Goal: Task Accomplishment & Management: Use online tool/utility

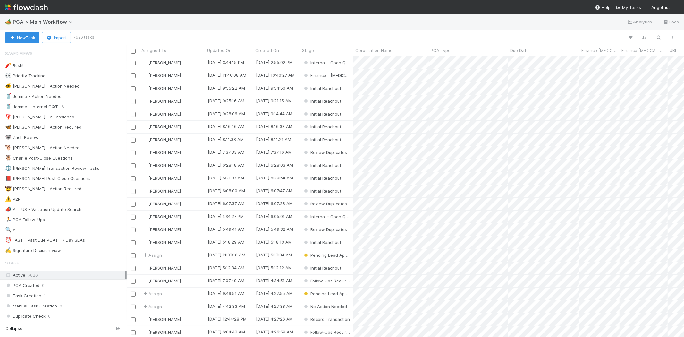
scroll to position [275, 552]
click at [629, 7] on span "My Tasks" at bounding box center [627, 7] width 25 height 5
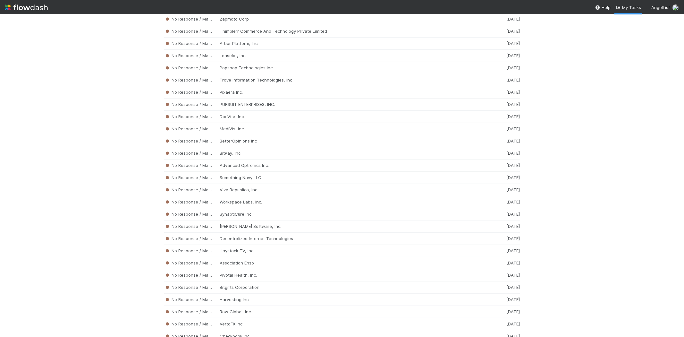
scroll to position [3230, 0]
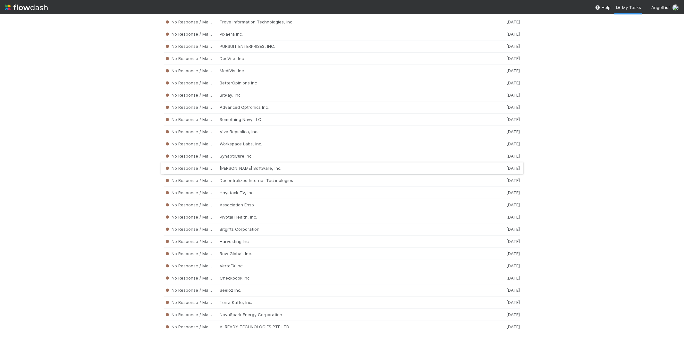
click at [235, 174] on div "No Response / Manual Review Marty Software, Inc. 1 week ago" at bounding box center [342, 168] width 356 height 12
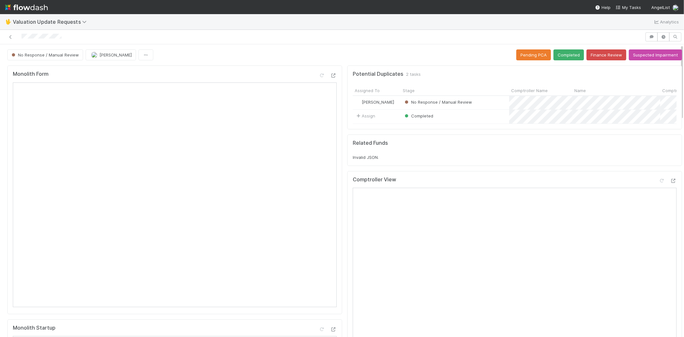
click at [22, 34] on div at bounding box center [322, 36] width 639 height 9
click at [627, 4] on nav "Help My Tasks AngelList" at bounding box center [342, 7] width 684 height 14
click at [629, 5] on span "My Tasks" at bounding box center [627, 7] width 25 height 5
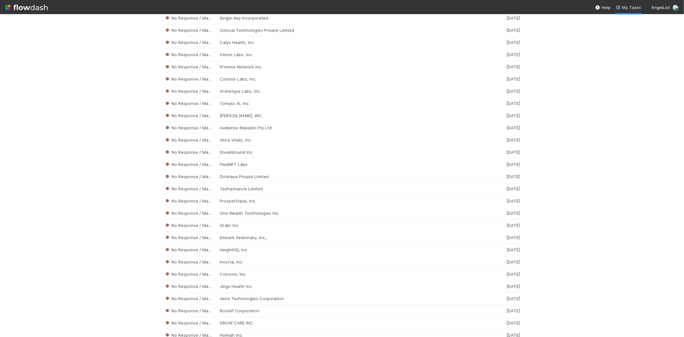
scroll to position [2824, 0]
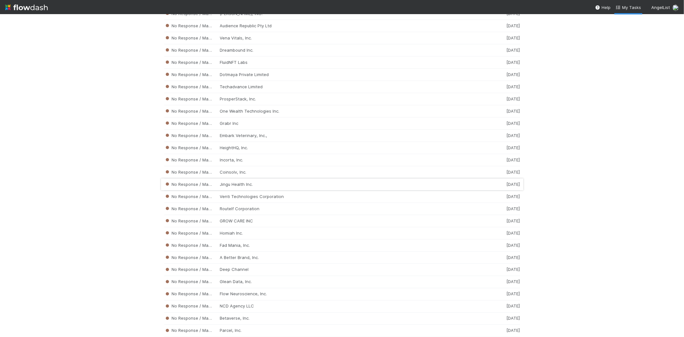
click at [222, 190] on div "No Response / Manual Review Jingu Health Inc. 1 week ago" at bounding box center [342, 184] width 356 height 12
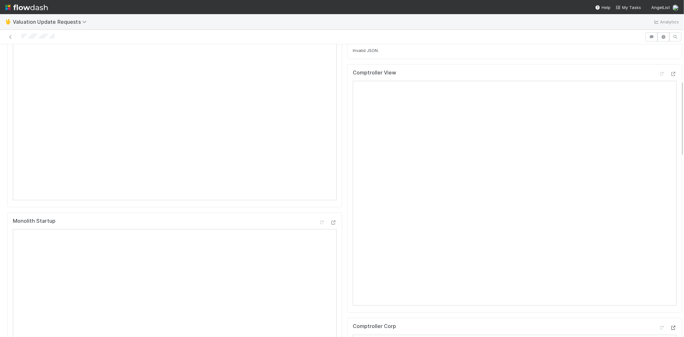
scroll to position [321, 0]
drag, startPoint x: 58, startPoint y: 37, endPoint x: 20, endPoint y: 37, distance: 37.8
click at [20, 37] on div at bounding box center [322, 36] width 639 height 9
click at [53, 33] on div at bounding box center [322, 36] width 639 height 9
drag, startPoint x: 60, startPoint y: 37, endPoint x: 21, endPoint y: 39, distance: 38.2
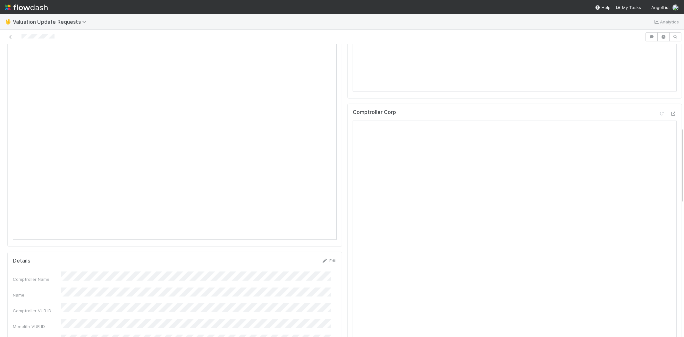
click at [21, 39] on div at bounding box center [322, 36] width 639 height 9
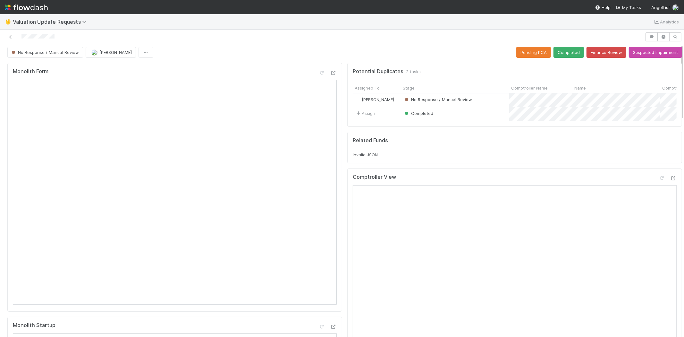
scroll to position [0, 0]
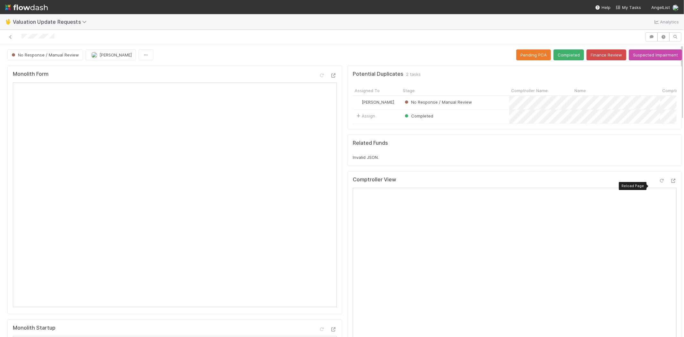
click at [658, 183] on icon at bounding box center [661, 181] width 6 height 4
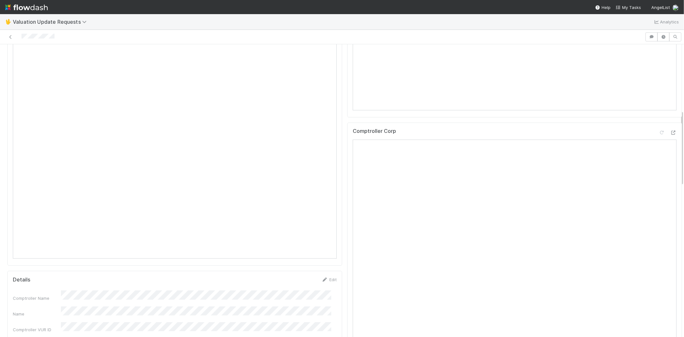
scroll to position [249, 0]
click at [658, 187] on icon at bounding box center [661, 185] width 6 height 4
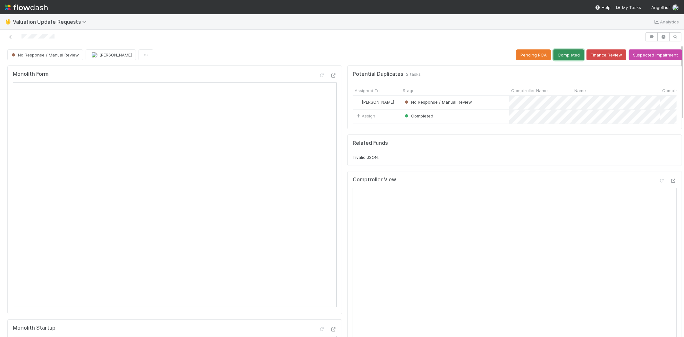
click at [563, 49] on button "Completed" at bounding box center [568, 54] width 30 height 11
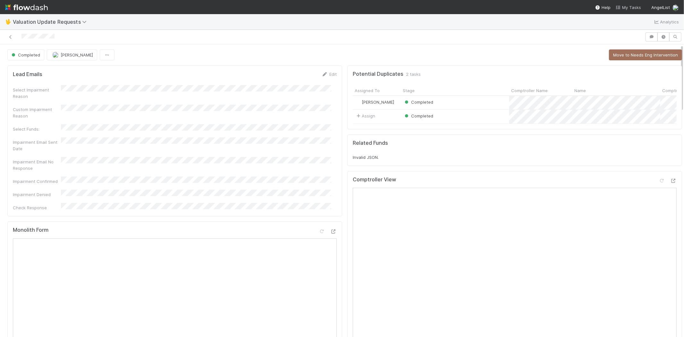
click at [623, 7] on span "My Tasks" at bounding box center [627, 7] width 25 height 5
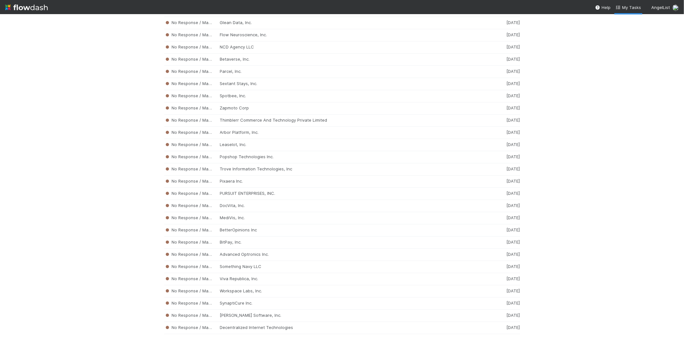
scroll to position [3337, 0]
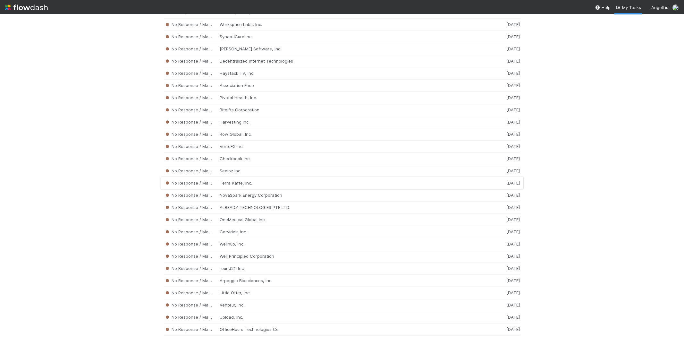
click at [258, 189] on div "No Response / Manual Review Terra Kaffe, Inc. 1 week ago" at bounding box center [342, 183] width 356 height 12
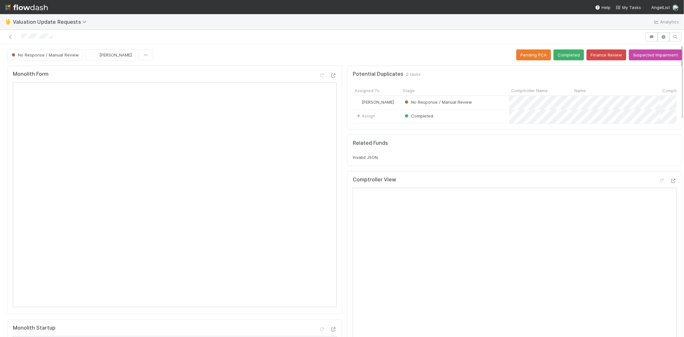
scroll to position [213, 0]
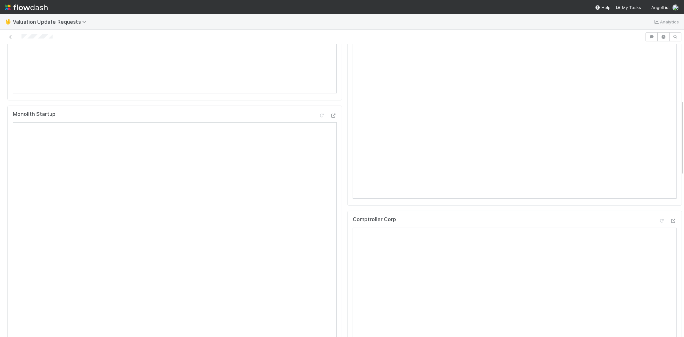
click at [22, 38] on div at bounding box center [322, 36] width 639 height 9
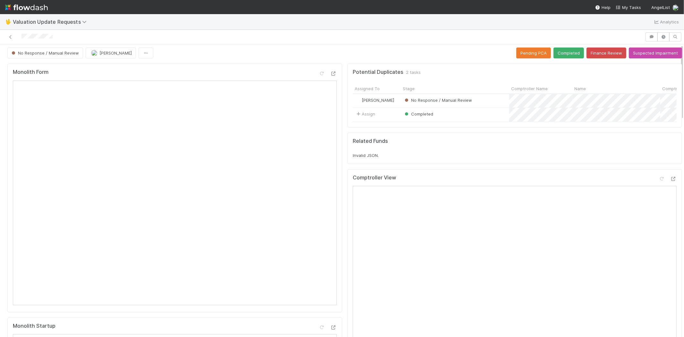
scroll to position [0, 0]
click at [658, 183] on icon at bounding box center [661, 181] width 6 height 4
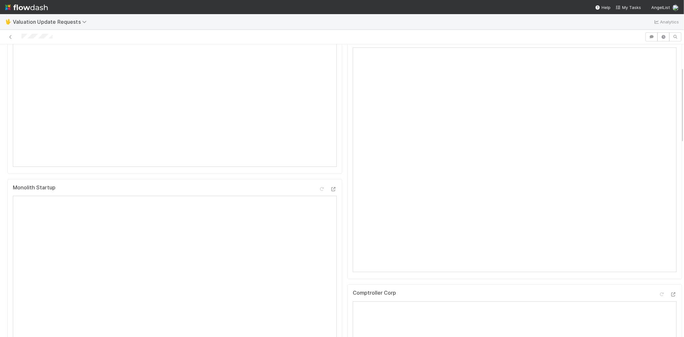
scroll to position [178, 0]
click at [626, 8] on span "My Tasks" at bounding box center [627, 7] width 25 height 5
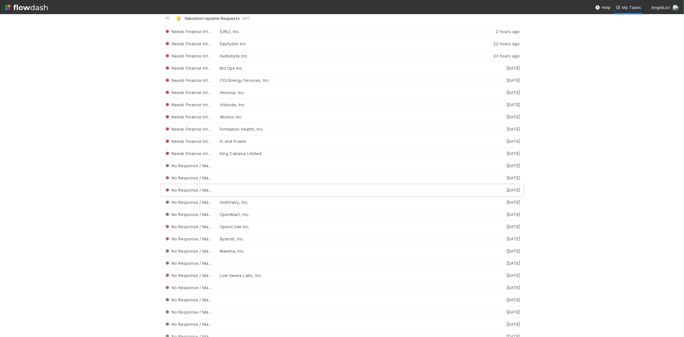
scroll to position [926, 0]
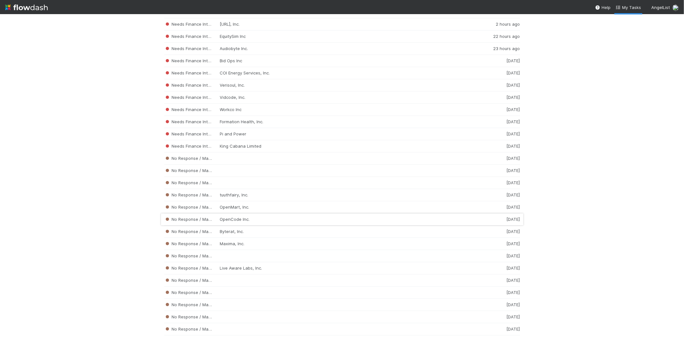
click at [238, 221] on div "No Response / Manual Review OpenCode Inc. 1 week ago" at bounding box center [342, 219] width 356 height 12
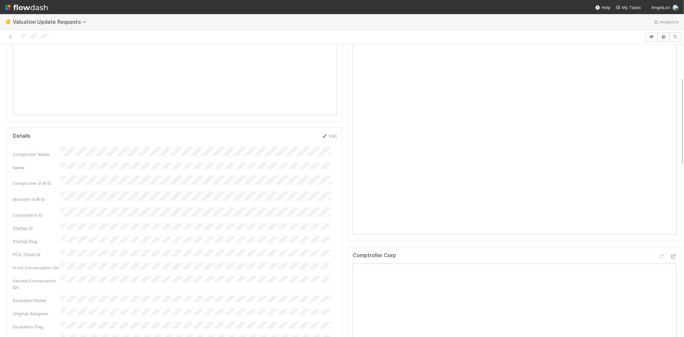
scroll to position [107, 0]
click at [629, 8] on span "My Tasks" at bounding box center [627, 7] width 25 height 5
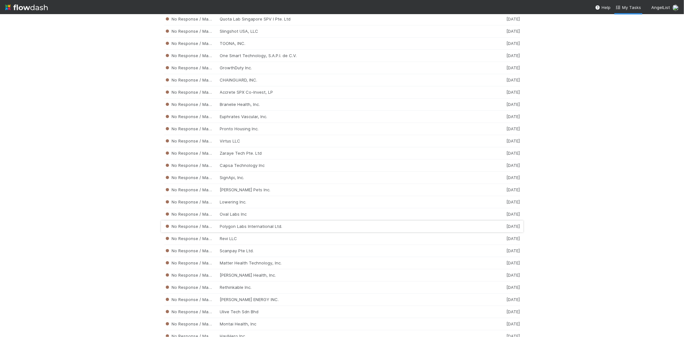
scroll to position [1709, 0]
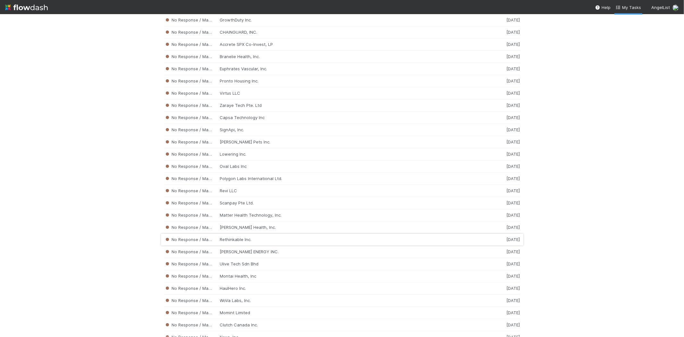
click at [234, 244] on div "No Response / Manual Review Rethinkable Inc. 1 week ago" at bounding box center [342, 239] width 356 height 12
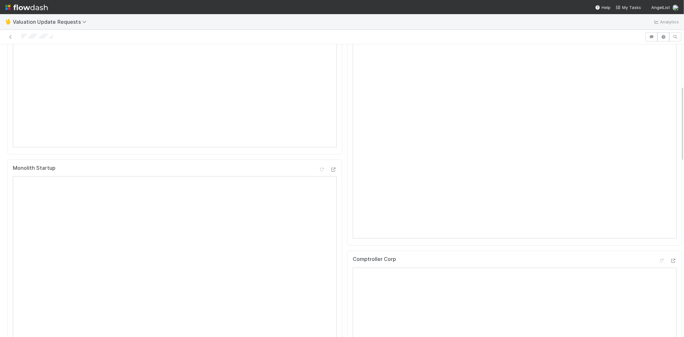
scroll to position [107, 0]
click at [21, 35] on div at bounding box center [322, 36] width 639 height 9
click at [58, 37] on div at bounding box center [322, 36] width 639 height 9
drag, startPoint x: 53, startPoint y: 35, endPoint x: 21, endPoint y: 38, distance: 32.5
click at [21, 38] on div at bounding box center [322, 36] width 639 height 9
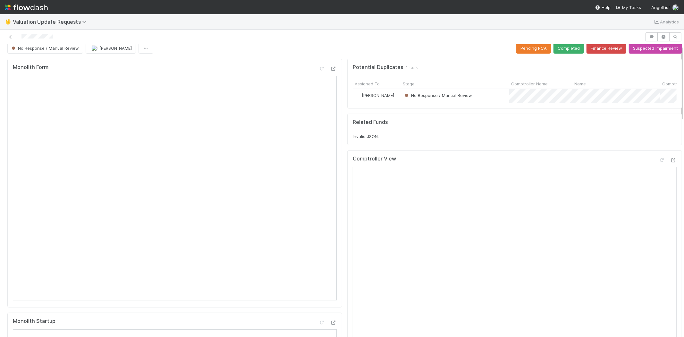
scroll to position [0, 0]
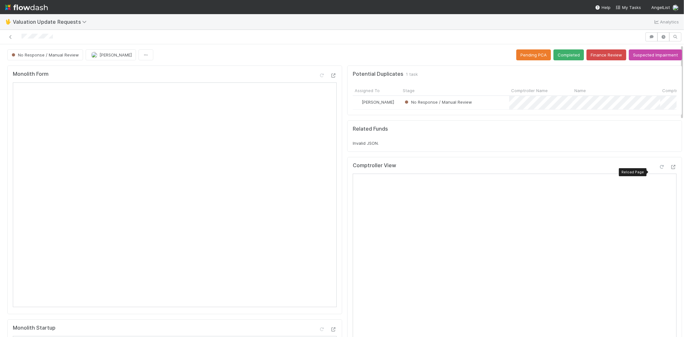
click at [658, 169] on icon at bounding box center [661, 167] width 6 height 4
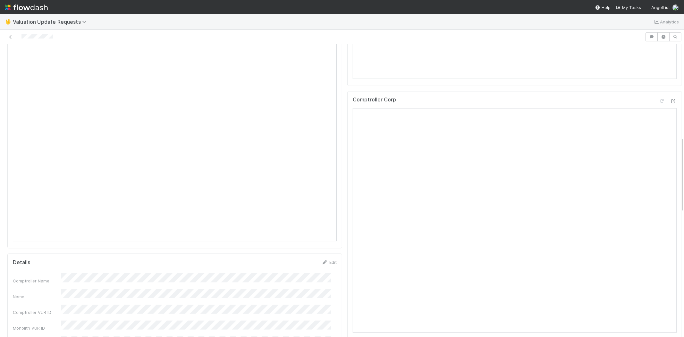
scroll to position [356, 0]
click at [658, 66] on icon at bounding box center [661, 64] width 6 height 4
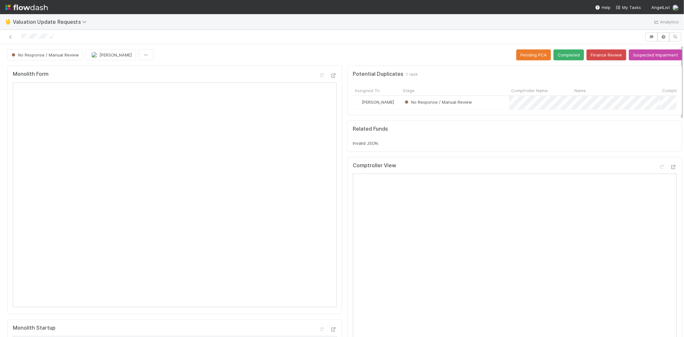
scroll to position [0, 0]
click at [559, 56] on button "Completed" at bounding box center [568, 54] width 30 height 11
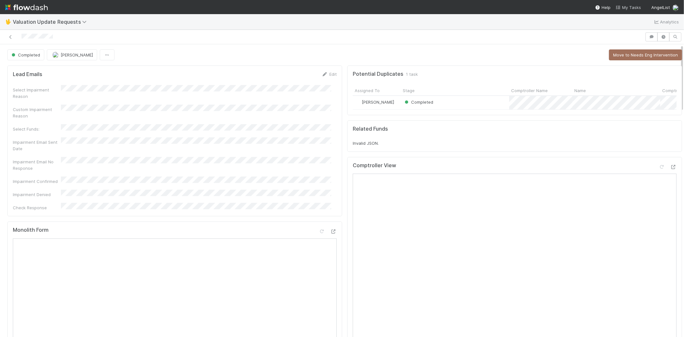
click at [632, 9] on span "My Tasks" at bounding box center [627, 7] width 25 height 5
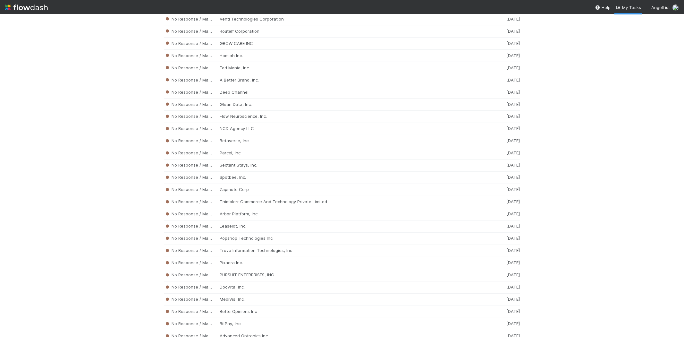
scroll to position [2982, 0]
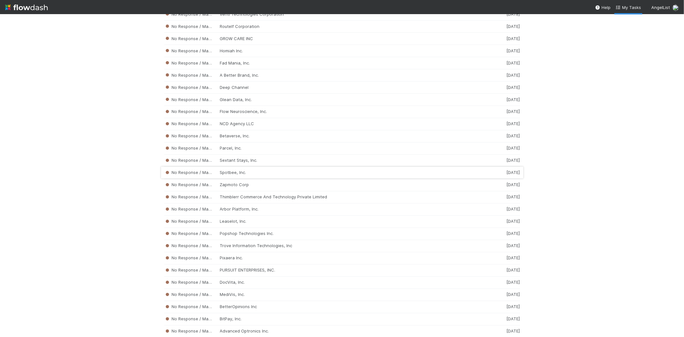
click at [245, 178] on div "No Response / Manual Review Spotbee, Inc. 1 week ago" at bounding box center [342, 173] width 356 height 12
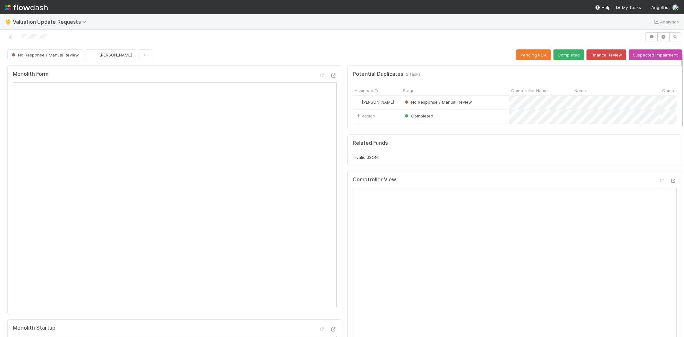
scroll to position [178, 0]
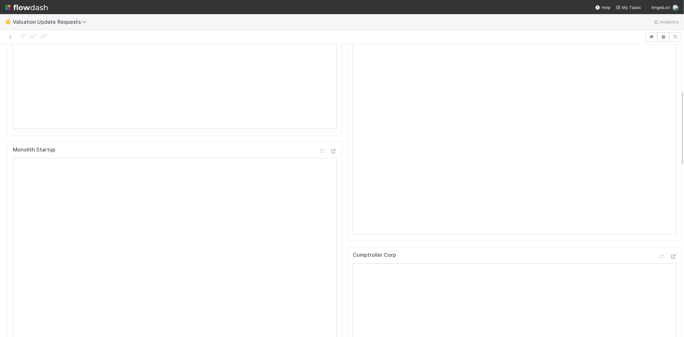
drag, startPoint x: 54, startPoint y: 37, endPoint x: 19, endPoint y: 37, distance: 35.9
click at [19, 37] on div at bounding box center [322, 36] width 639 height 9
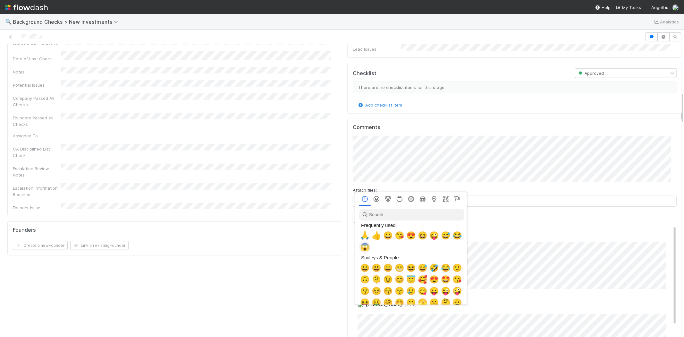
scroll to position [0, 3]
click at [362, 233] on span "🙏" at bounding box center [364, 235] width 10 height 9
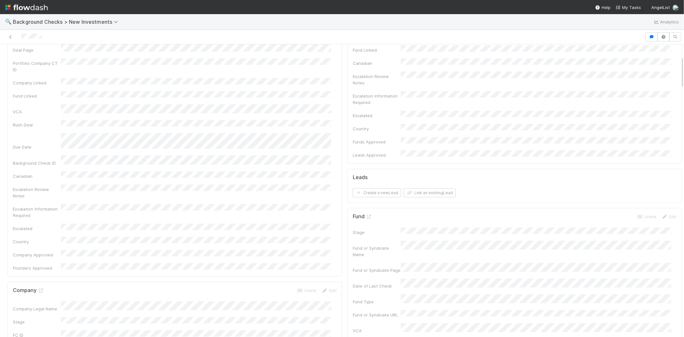
scroll to position [36, 0]
click at [443, 259] on button "Link an existing Lead" at bounding box center [430, 263] width 52 height 9
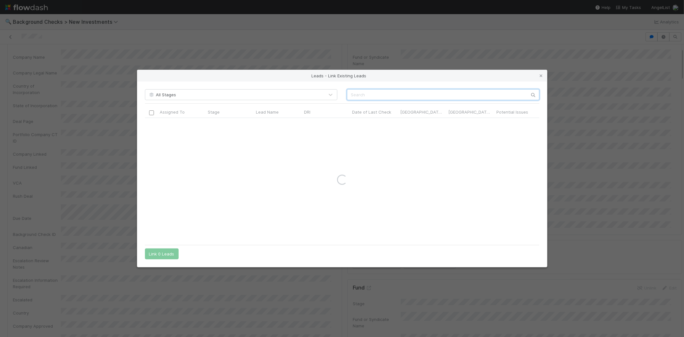
click at [408, 93] on input "text" at bounding box center [443, 94] width 192 height 11
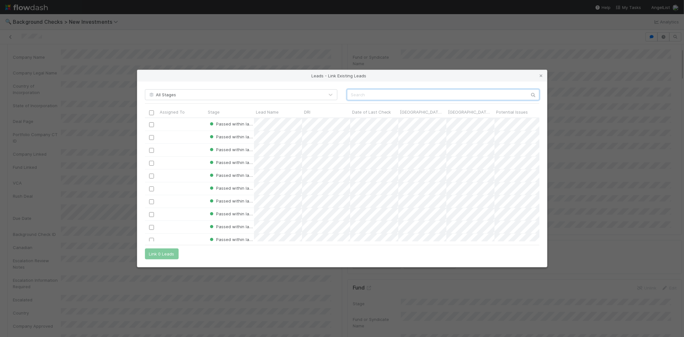
paste input "Grant Newlin"
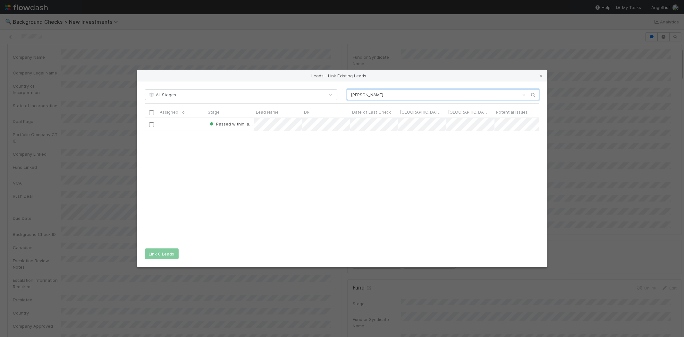
scroll to position [118, 389]
type input "Grant Newlin"
click at [149, 126] on input "checkbox" at bounding box center [151, 124] width 5 height 5
click at [168, 250] on button "Link 1 Lead" at bounding box center [160, 253] width 31 height 11
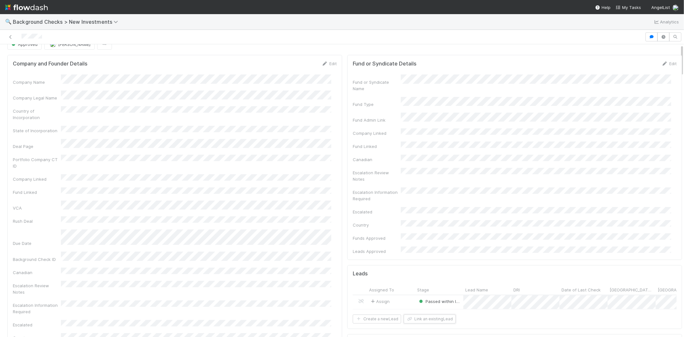
scroll to position [0, 0]
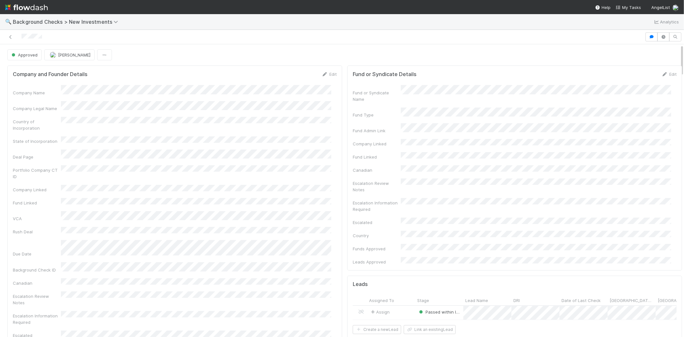
click at [21, 37] on div at bounding box center [322, 36] width 639 height 9
click at [631, 7] on span "My Tasks" at bounding box center [627, 7] width 25 height 5
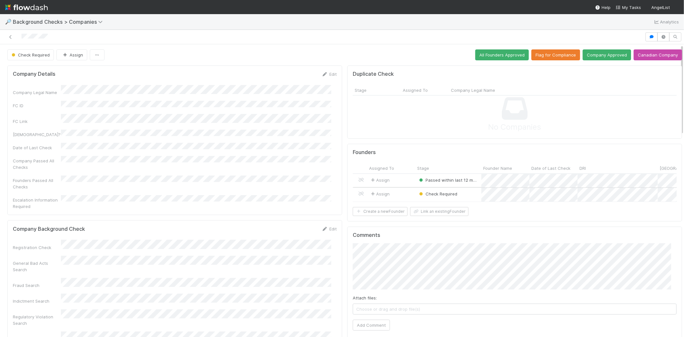
click at [397, 194] on div "Assign" at bounding box center [391, 195] width 48 height 14
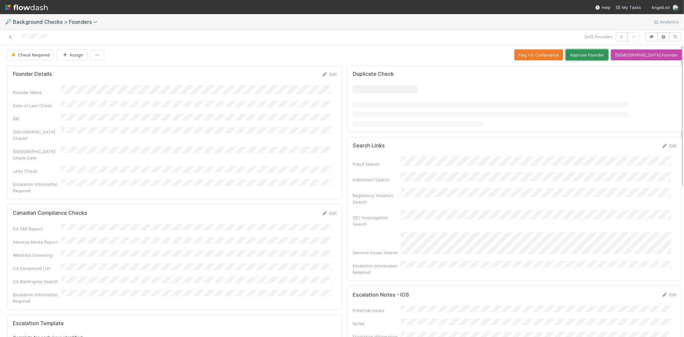
click at [608, 50] on button "Approve Founder" at bounding box center [586, 54] width 43 height 11
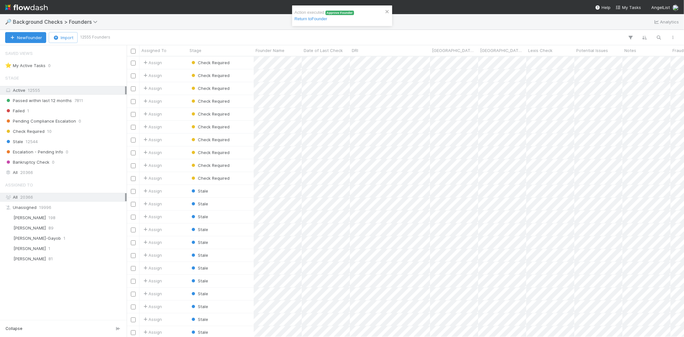
scroll to position [275, 552]
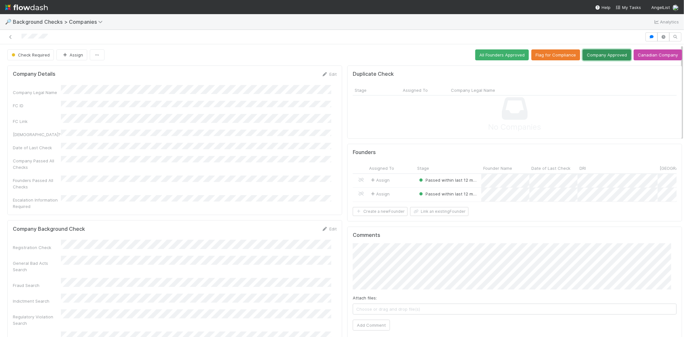
click at [603, 55] on button "Company Approved" at bounding box center [606, 54] width 48 height 11
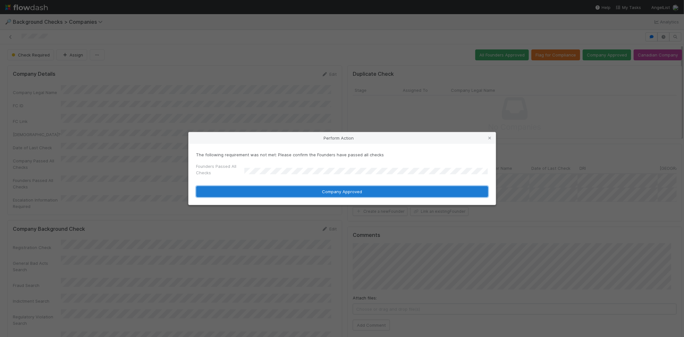
click at [302, 192] on button "Company Approved" at bounding box center [342, 191] width 292 height 11
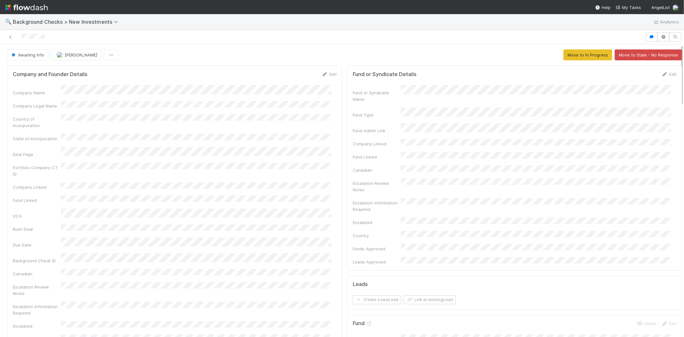
click at [24, 36] on div at bounding box center [322, 36] width 639 height 9
click at [48, 37] on div at bounding box center [322, 36] width 639 height 9
drag, startPoint x: 52, startPoint y: 35, endPoint x: 19, endPoint y: 38, distance: 33.5
click at [19, 38] on div at bounding box center [322, 36] width 639 height 9
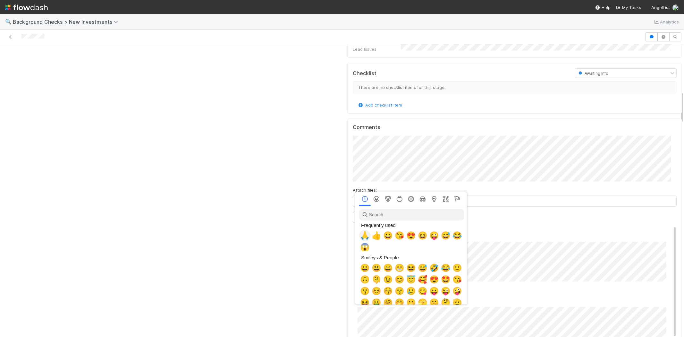
scroll to position [0, 3]
click at [360, 237] on span "🙏" at bounding box center [364, 235] width 10 height 9
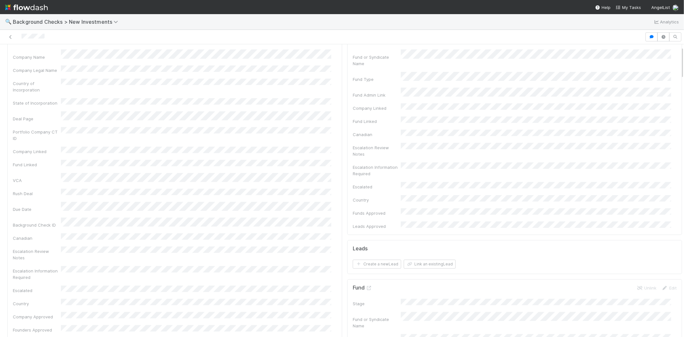
scroll to position [0, 0]
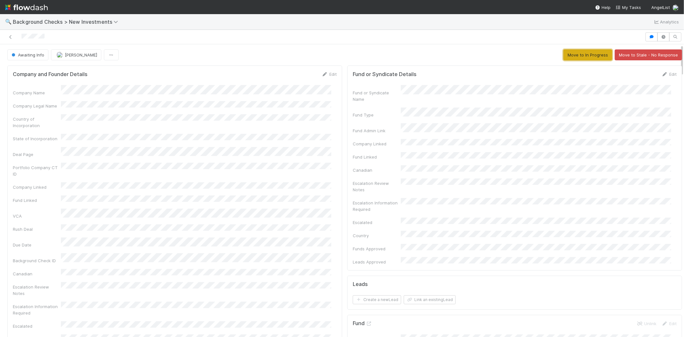
click at [566, 55] on button "Move to In Progress" at bounding box center [587, 54] width 49 height 11
click at [328, 75] on link "Edit" at bounding box center [329, 73] width 15 height 5
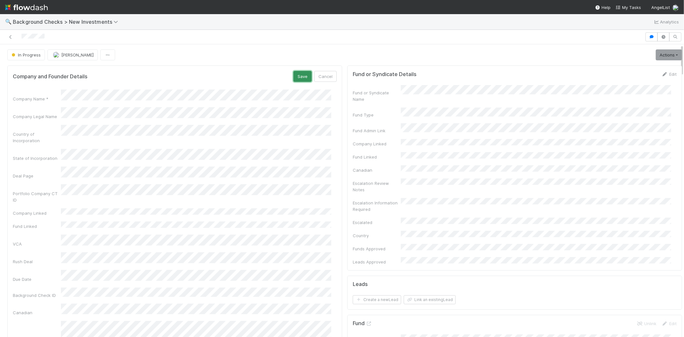
click at [296, 76] on button "Save" at bounding box center [302, 76] width 18 height 11
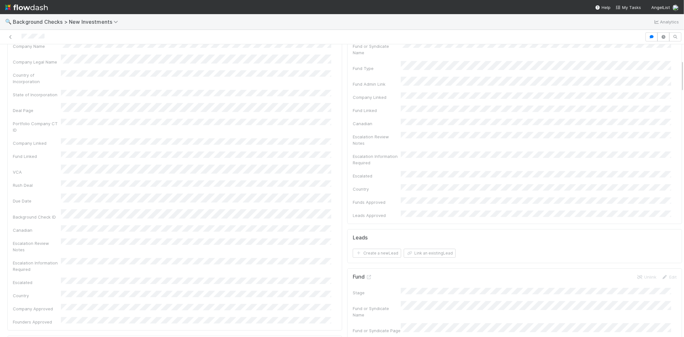
scroll to position [178, 0]
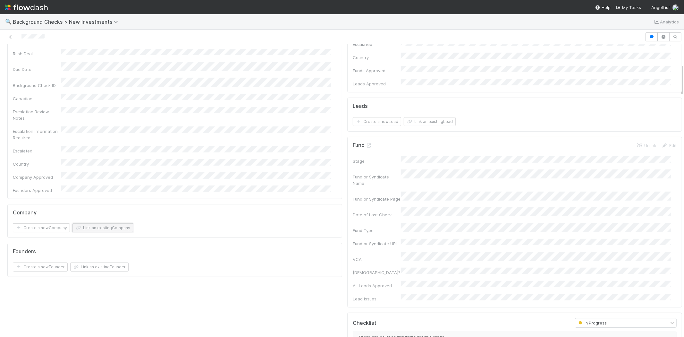
click at [126, 223] on button "Link an existing Company" at bounding box center [102, 227] width 61 height 9
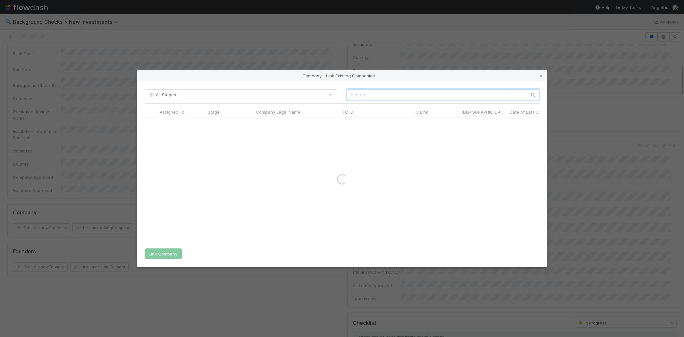
click at [371, 94] on input "text" at bounding box center [443, 94] width 192 height 11
type input "inspectionx"
drag, startPoint x: 542, startPoint y: 75, endPoint x: 527, endPoint y: 79, distance: 15.8
click at [542, 75] on icon at bounding box center [541, 76] width 6 height 4
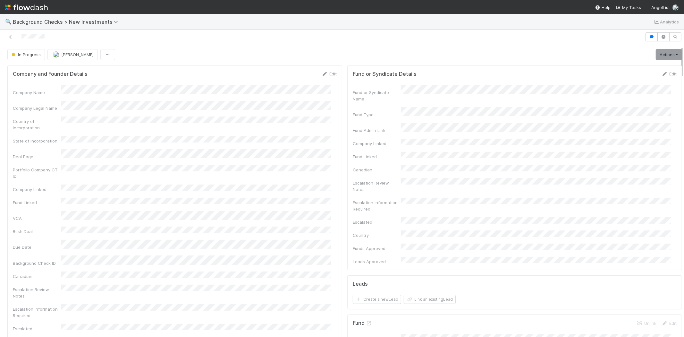
scroll to position [0, 0]
click at [656, 52] on link "Actions" at bounding box center [669, 54] width 26 height 11
click at [656, 55] on link "Actions" at bounding box center [669, 54] width 26 height 11
drag, startPoint x: 579, startPoint y: 81, endPoint x: 570, endPoint y: 82, distance: 9.3
click at [579, 81] on form "Fund or Syndicate Details Edit Fund or Syndicate Name Fund Type Fund Admin Link…" at bounding box center [515, 168] width 324 height 194
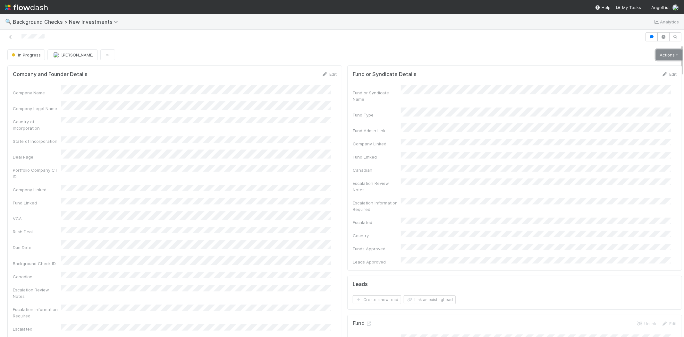
click at [656, 56] on link "Actions" at bounding box center [669, 54] width 26 height 11
click at [30, 56] on span "In Progress" at bounding box center [25, 54] width 30 height 5
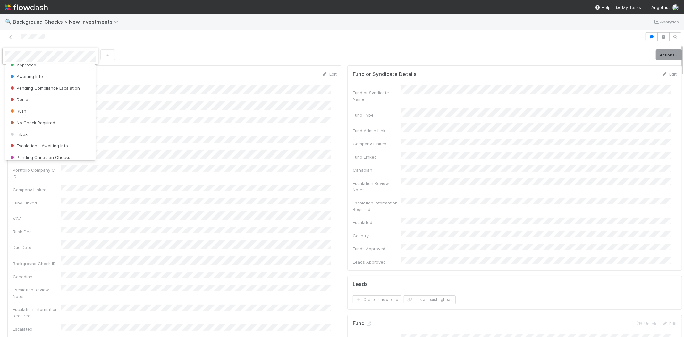
scroll to position [45, 0]
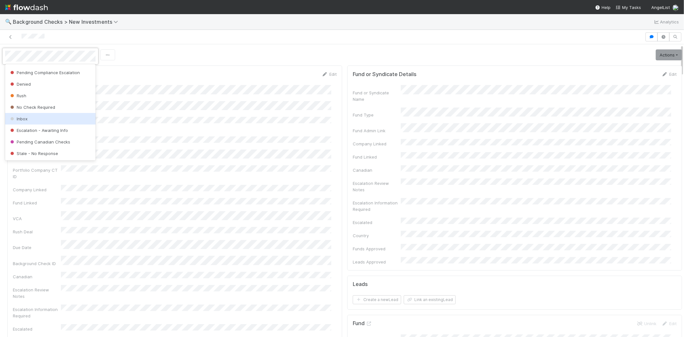
click at [40, 119] on div "Inbox" at bounding box center [50, 119] width 90 height 12
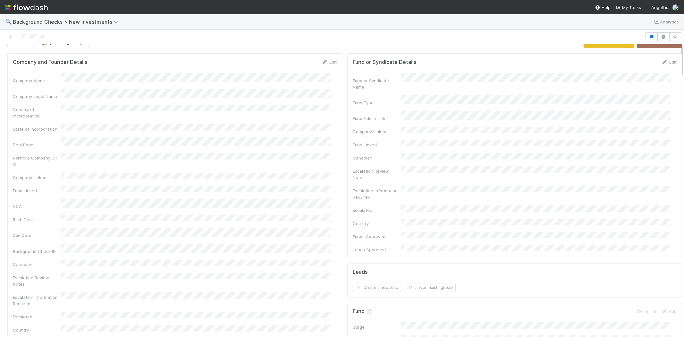
scroll to position [0, 0]
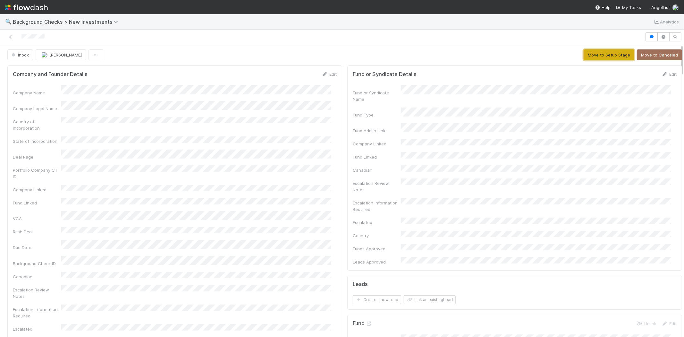
click at [598, 56] on button "Move to Setup Stage" at bounding box center [608, 54] width 51 height 11
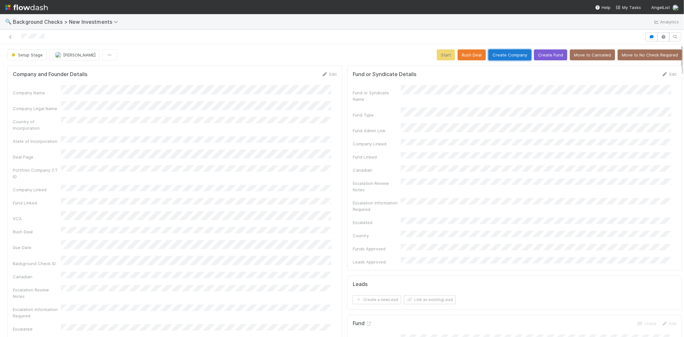
click at [496, 56] on button "Create Company" at bounding box center [509, 54] width 43 height 11
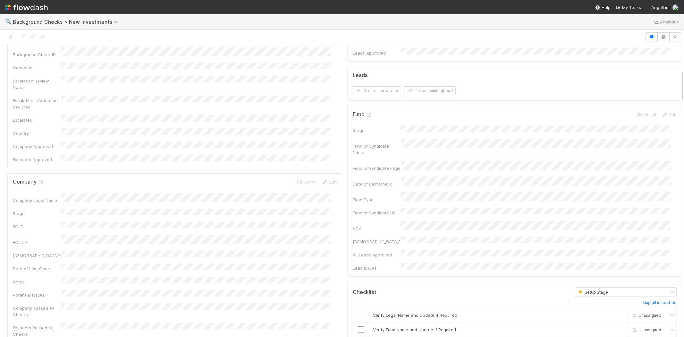
scroll to position [249, 0]
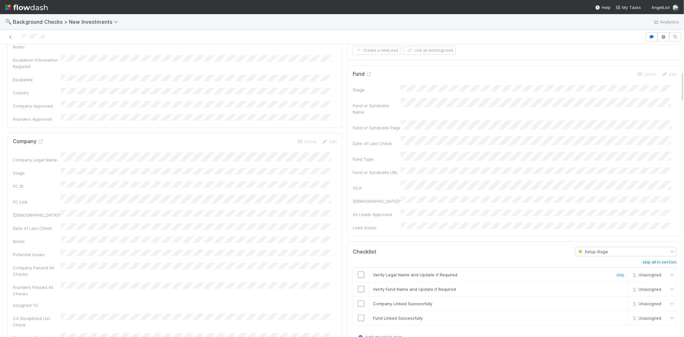
click at [358, 271] on input "checkbox" at bounding box center [361, 274] width 6 height 6
click at [358, 286] on input "checkbox" at bounding box center [361, 289] width 6 height 6
click at [358, 300] on input "checkbox" at bounding box center [361, 303] width 6 height 6
click at [358, 314] on input "checkbox" at bounding box center [361, 317] width 6 height 6
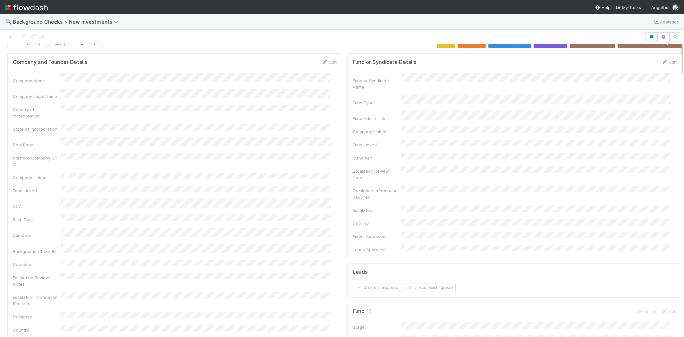
scroll to position [0, 0]
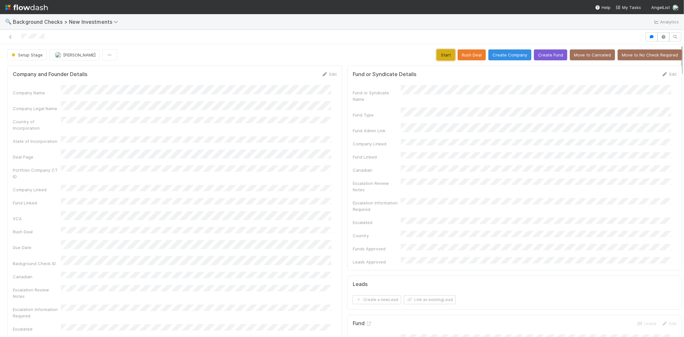
click at [440, 55] on button "Start" at bounding box center [446, 54] width 18 height 11
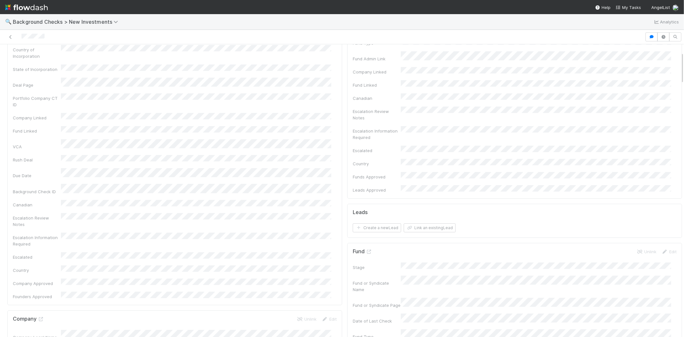
scroll to position [71, 0]
click at [434, 224] on button "Link an existing Lead" at bounding box center [430, 228] width 52 height 9
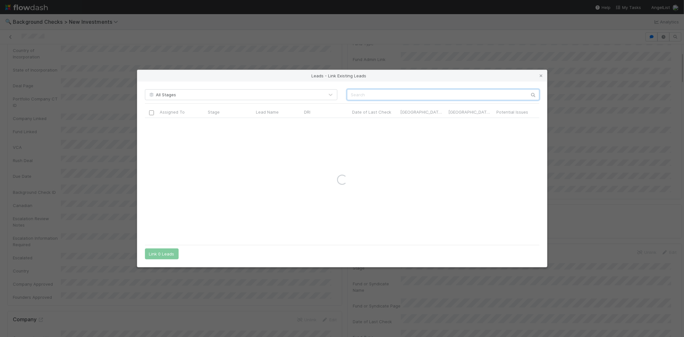
click at [447, 95] on input "text" at bounding box center [443, 94] width 192 height 11
paste input "Ernesto Nam"
type input "Ernesto Nam"
click at [148, 124] on div at bounding box center [151, 124] width 8 height 7
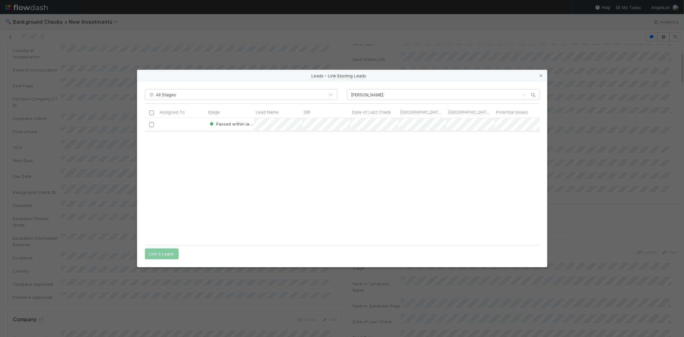
click at [152, 124] on input "checkbox" at bounding box center [151, 124] width 5 height 5
click at [160, 254] on button "Link 1 Lead" at bounding box center [160, 253] width 31 height 11
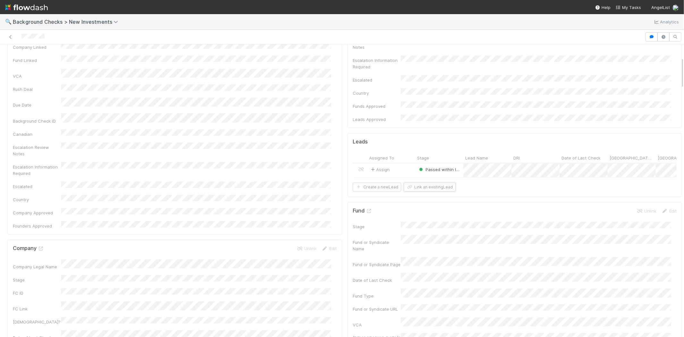
scroll to position [0, 0]
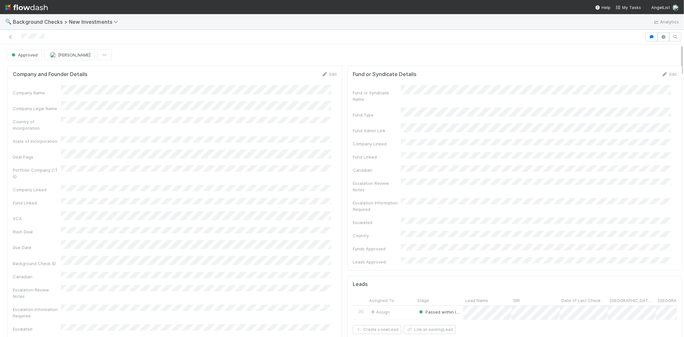
drag, startPoint x: 51, startPoint y: 37, endPoint x: 20, endPoint y: 36, distance: 30.8
click at [20, 36] on div at bounding box center [322, 36] width 639 height 9
click at [631, 7] on span "My Tasks" at bounding box center [627, 7] width 25 height 5
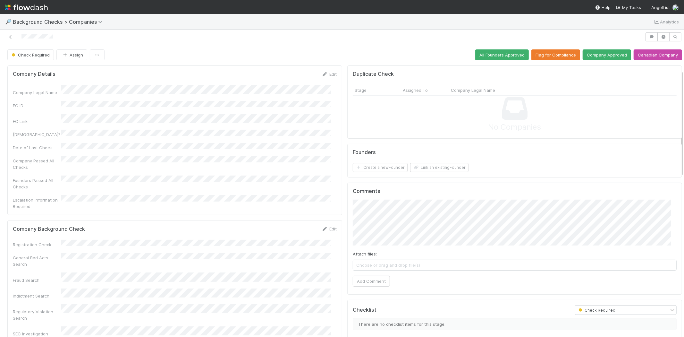
scroll to position [71, 0]
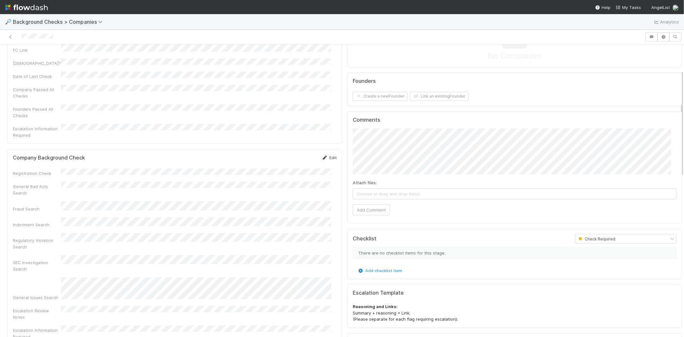
click at [323, 155] on link "Edit" at bounding box center [329, 157] width 15 height 5
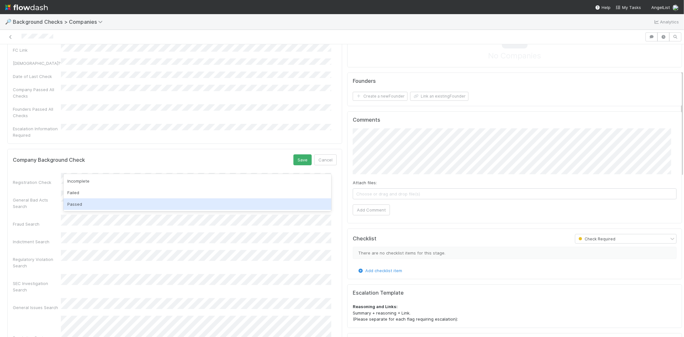
click at [143, 204] on div "Passed" at bounding box center [197, 204] width 268 height 12
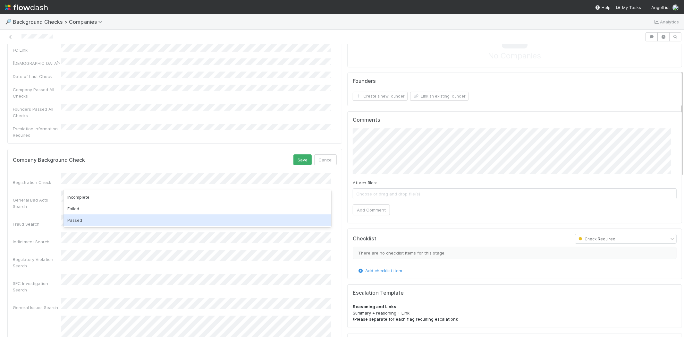
click at [133, 217] on div "Passed" at bounding box center [197, 220] width 268 height 12
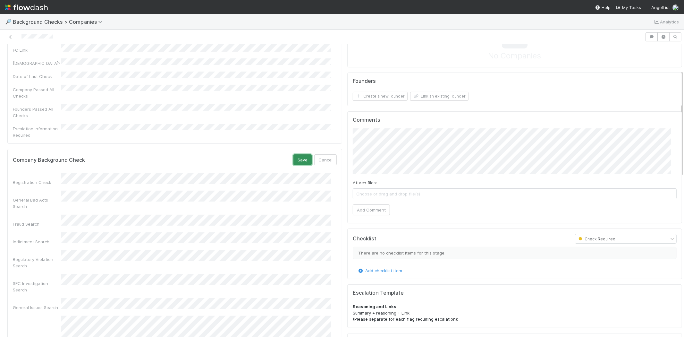
click at [293, 154] on button "Save" at bounding box center [302, 159] width 18 height 11
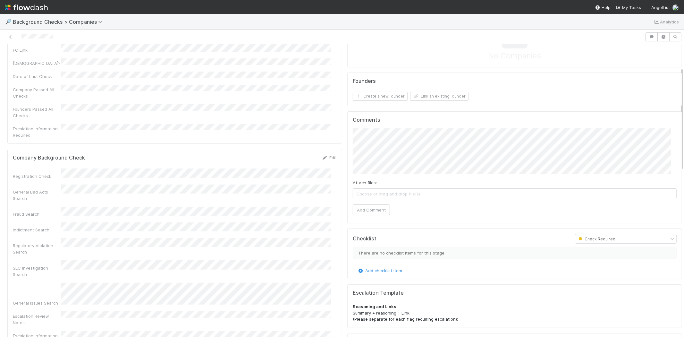
scroll to position [0, 0]
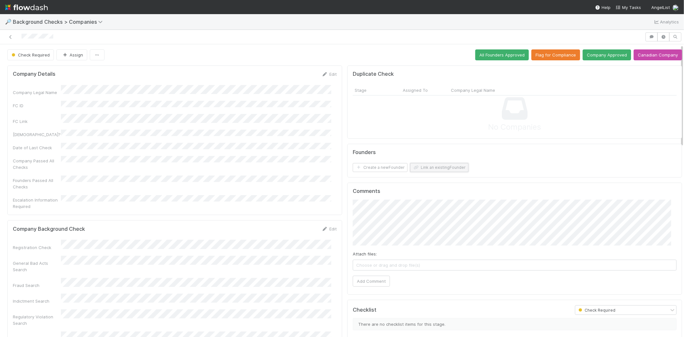
click at [418, 167] on button "Link an existing Founder" at bounding box center [439, 167] width 58 height 9
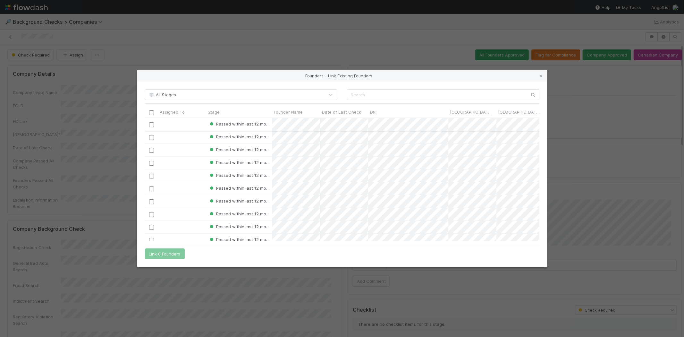
scroll to position [5, 5]
click at [387, 92] on input "text" at bounding box center [443, 94] width 192 height 11
paste input "Fabio Costa"
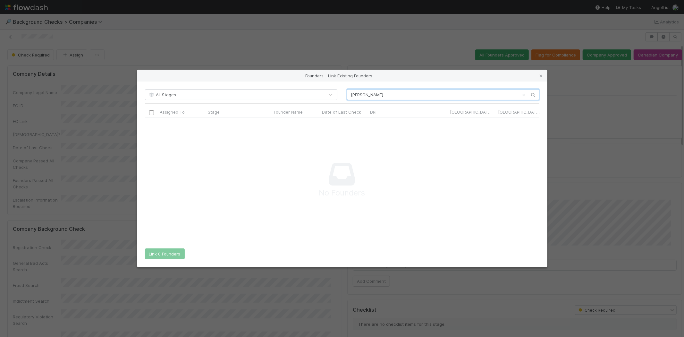
scroll to position [113, 383]
type input "Fabio Costa"
click at [539, 76] on icon at bounding box center [541, 76] width 6 height 4
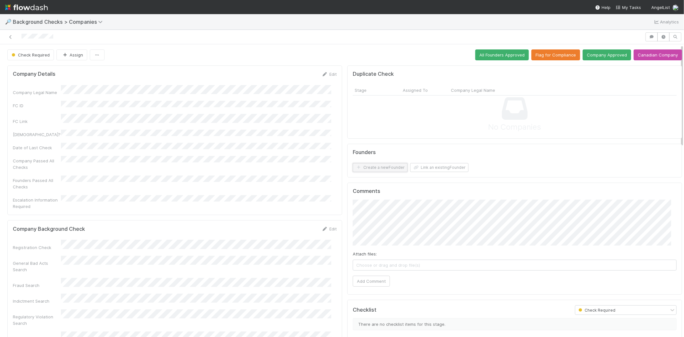
click at [382, 167] on button "Create a new Founder" at bounding box center [380, 167] width 55 height 9
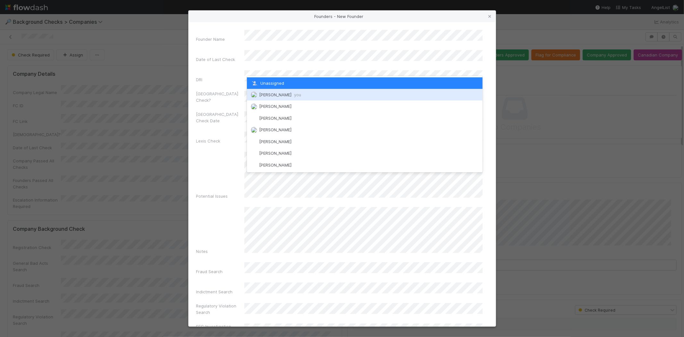
click at [280, 92] on span "Michael Capilitan you" at bounding box center [280, 94] width 42 height 5
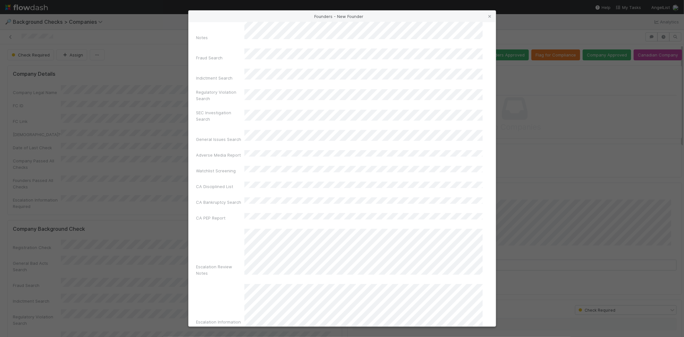
scroll to position [215, 0]
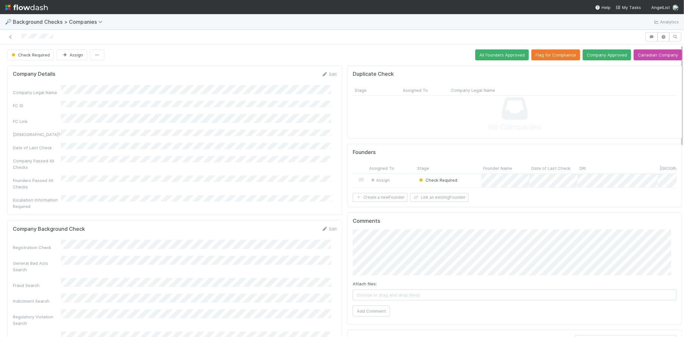
click at [397, 179] on div "Assign" at bounding box center [391, 181] width 48 height 14
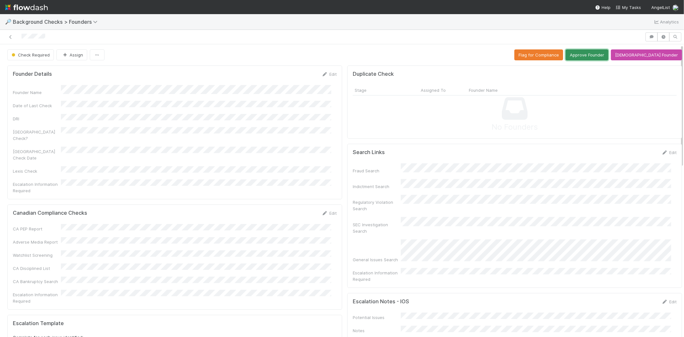
click at [597, 53] on button "Approve Founder" at bounding box center [586, 54] width 43 height 11
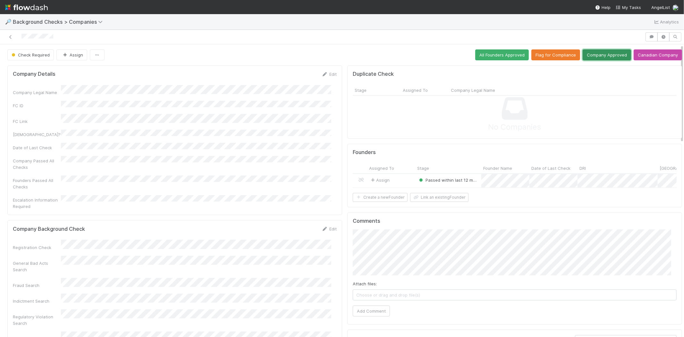
click at [582, 55] on button "Company Approved" at bounding box center [606, 54] width 48 height 11
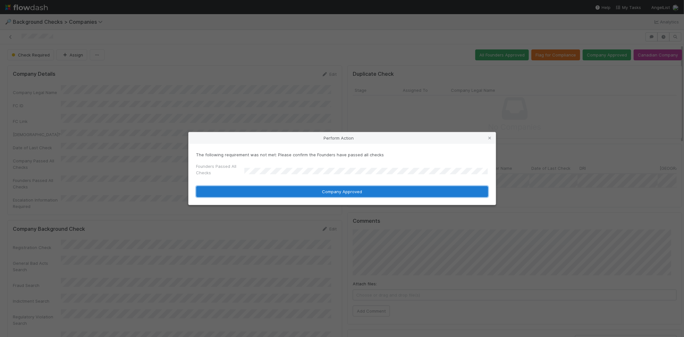
click at [309, 189] on button "Company Approved" at bounding box center [342, 191] width 292 height 11
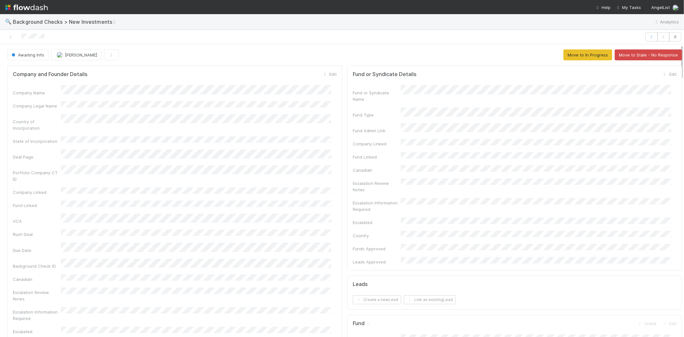
click at [22, 34] on div at bounding box center [322, 36] width 639 height 9
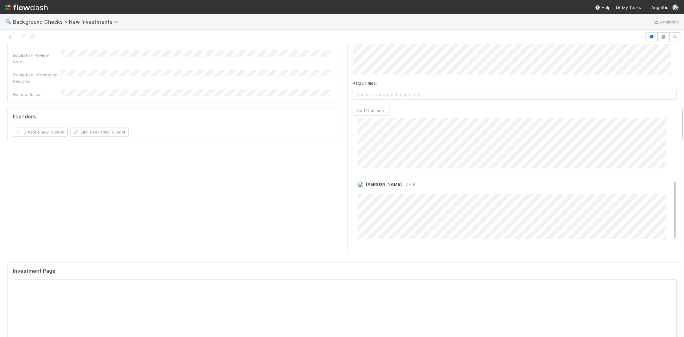
scroll to position [36, 0]
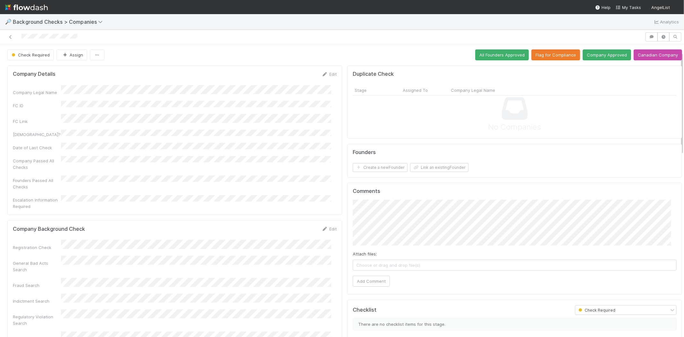
scroll to position [36, 0]
